Goal: Information Seeking & Learning: Learn about a topic

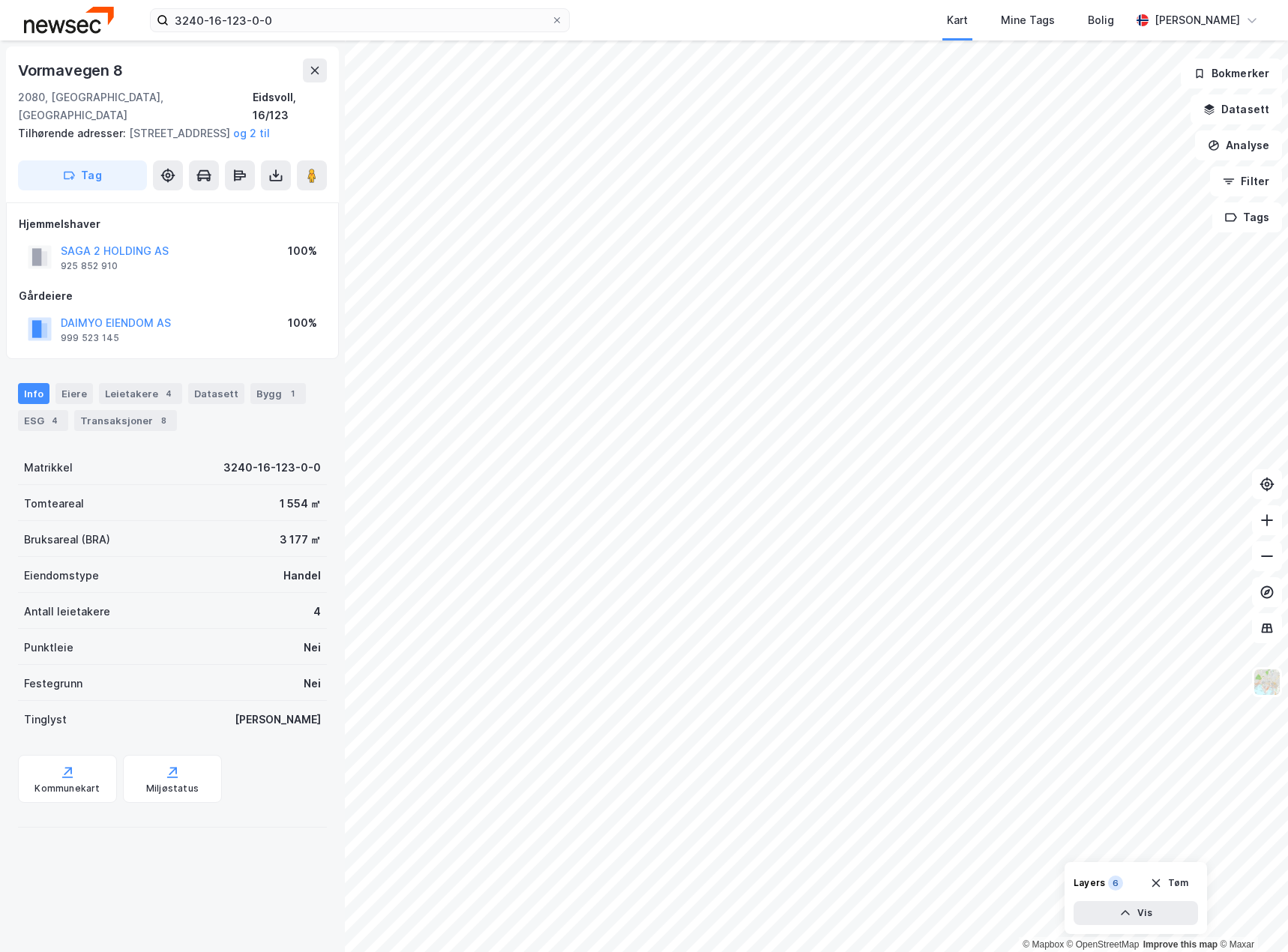
click at [175, 78] on div "Vormavegen 8" at bounding box center [172, 70] width 309 height 24
click at [129, 387] on div "Leietakere 4" at bounding box center [141, 393] width 83 height 21
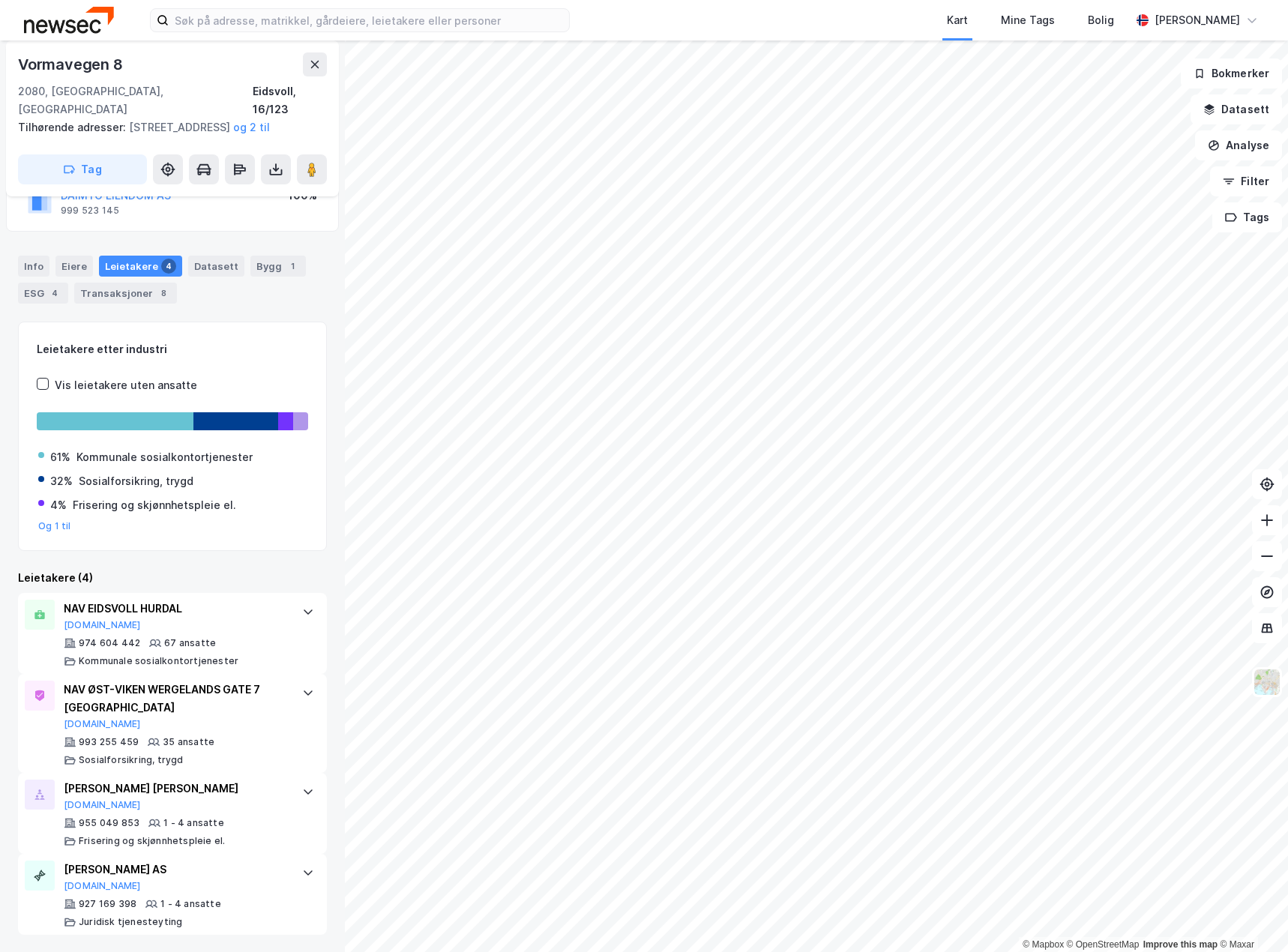
scroll to position [128, 0]
click at [0, 0] on button "og 2 til" at bounding box center [0, 0] width 0 height 0
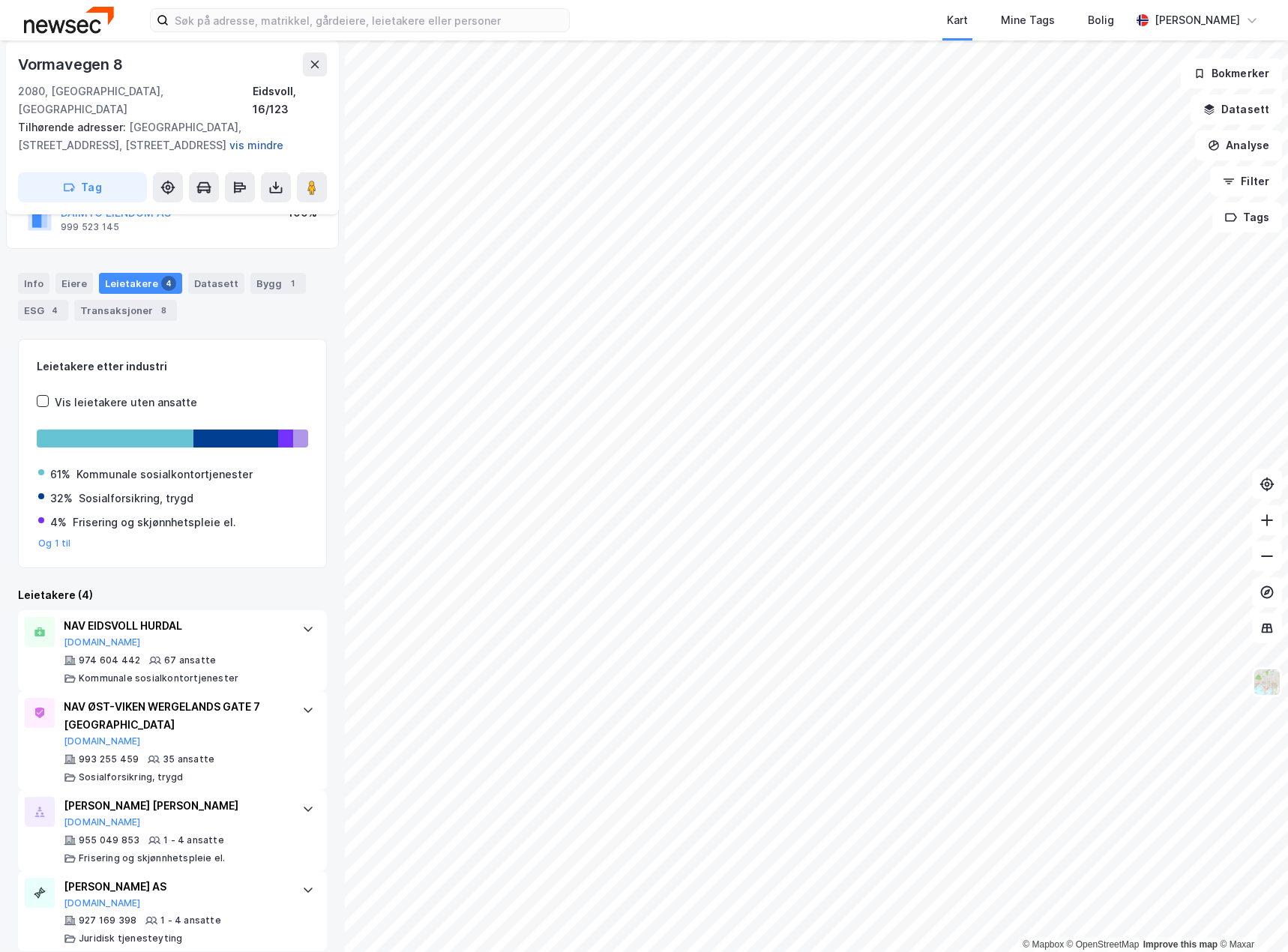
scroll to position [146, 0]
